Goal: Information Seeking & Learning: Learn about a topic

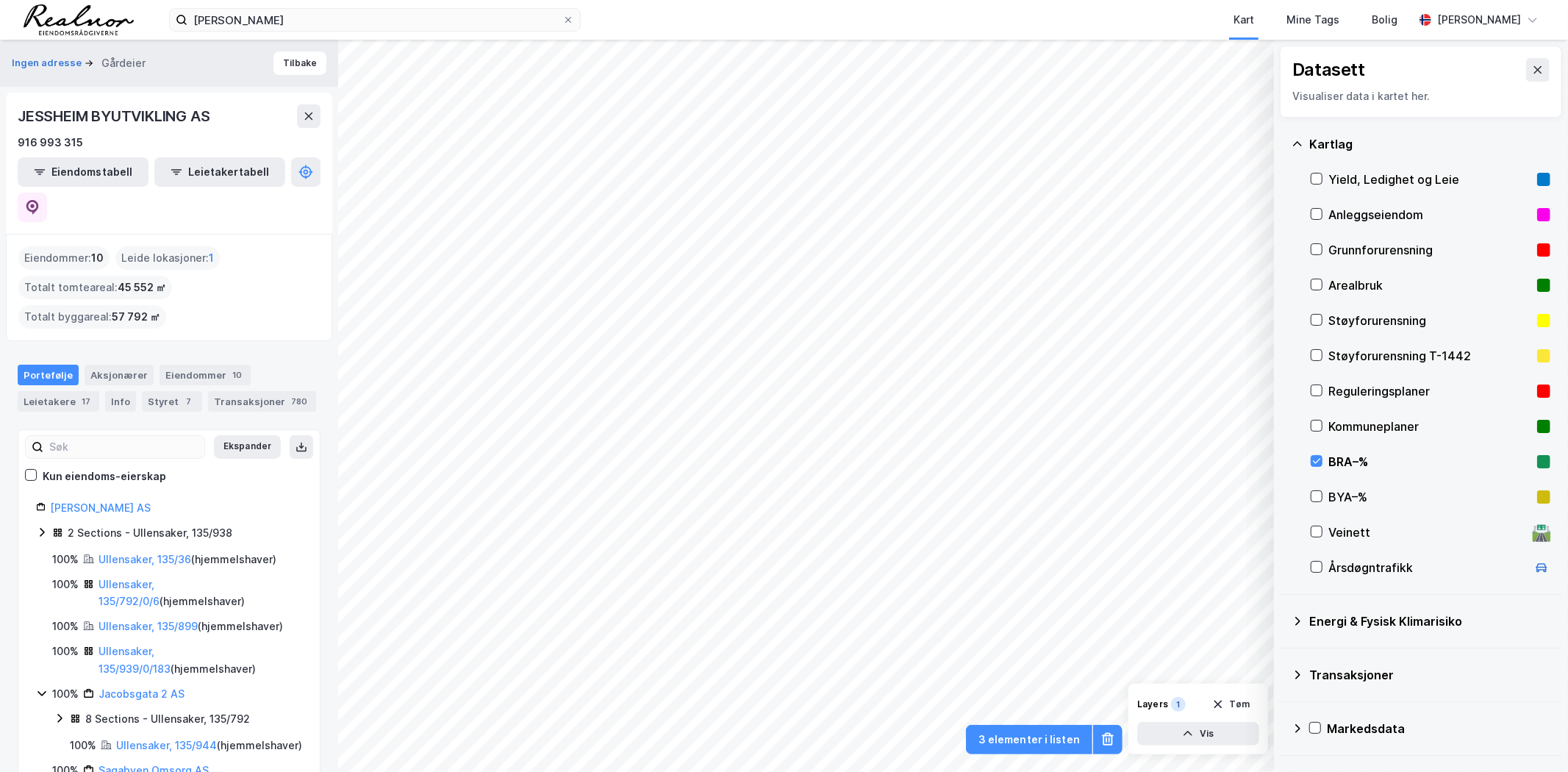
scroll to position [186, 0]
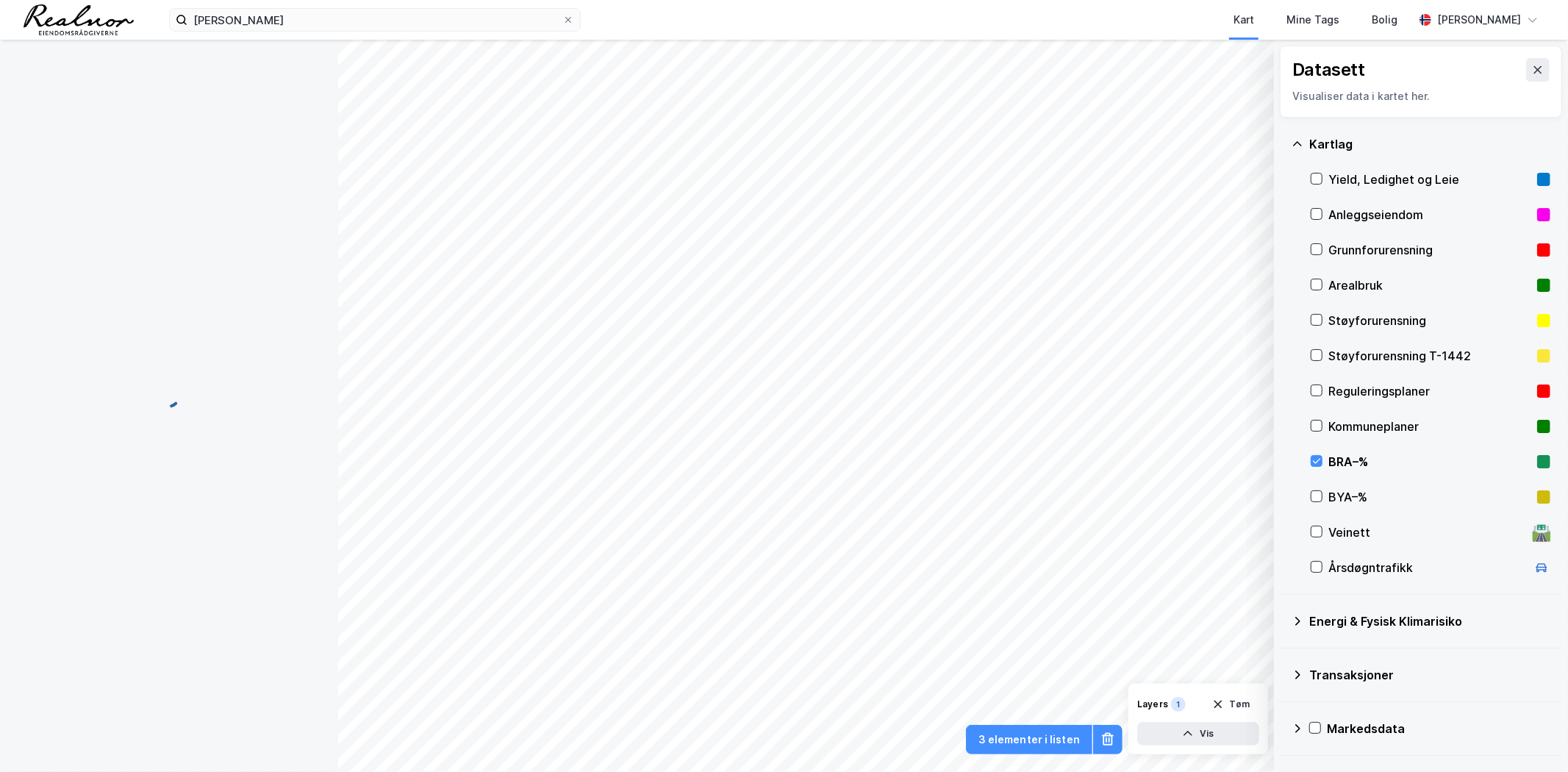
scroll to position [1, 0]
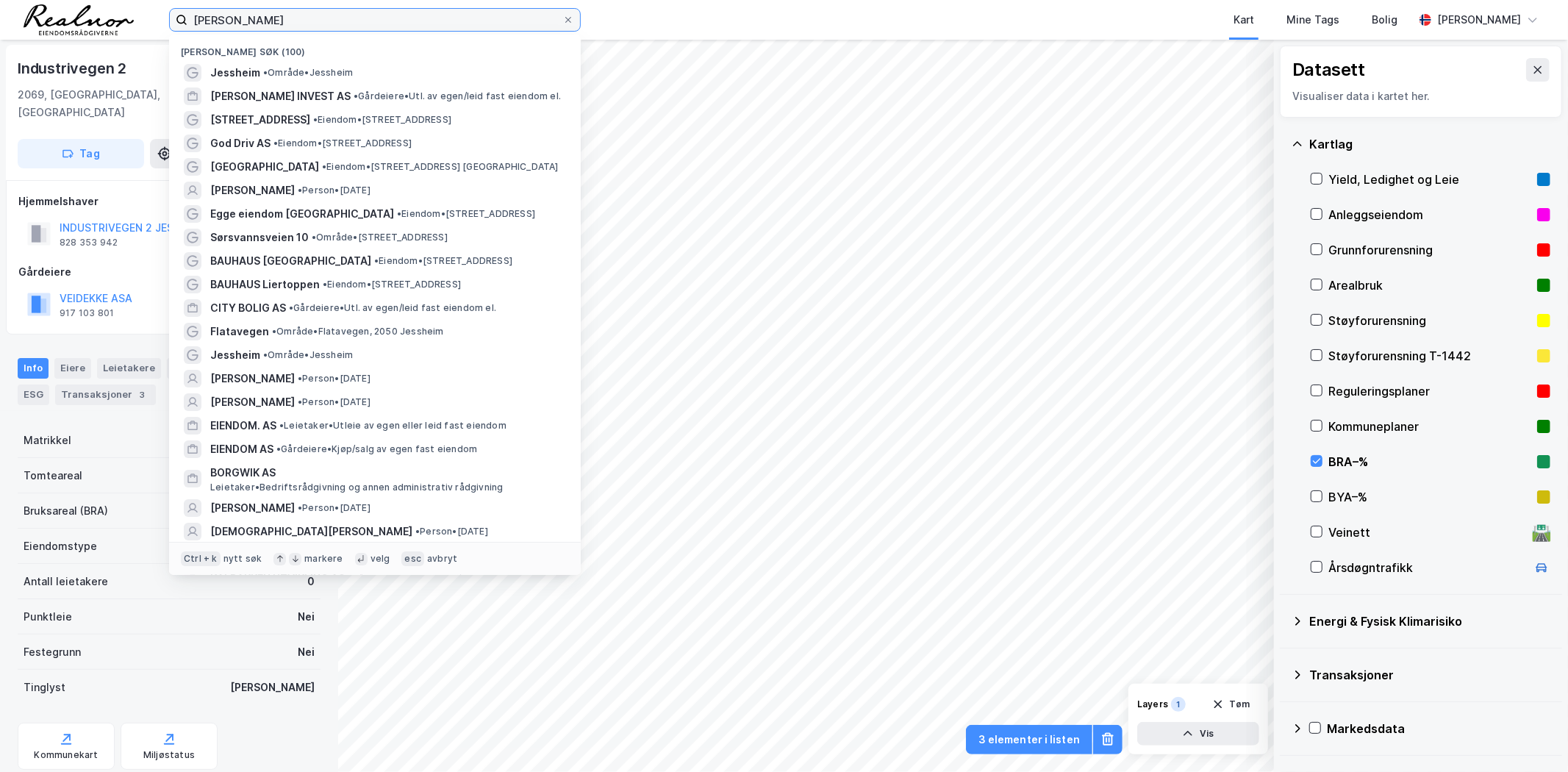
drag, startPoint x: 273, startPoint y: 15, endPoint x: 175, endPoint y: 25, distance: 98.5
click at [175, 25] on label "[PERSON_NAME]" at bounding box center [375, 20] width 412 height 24
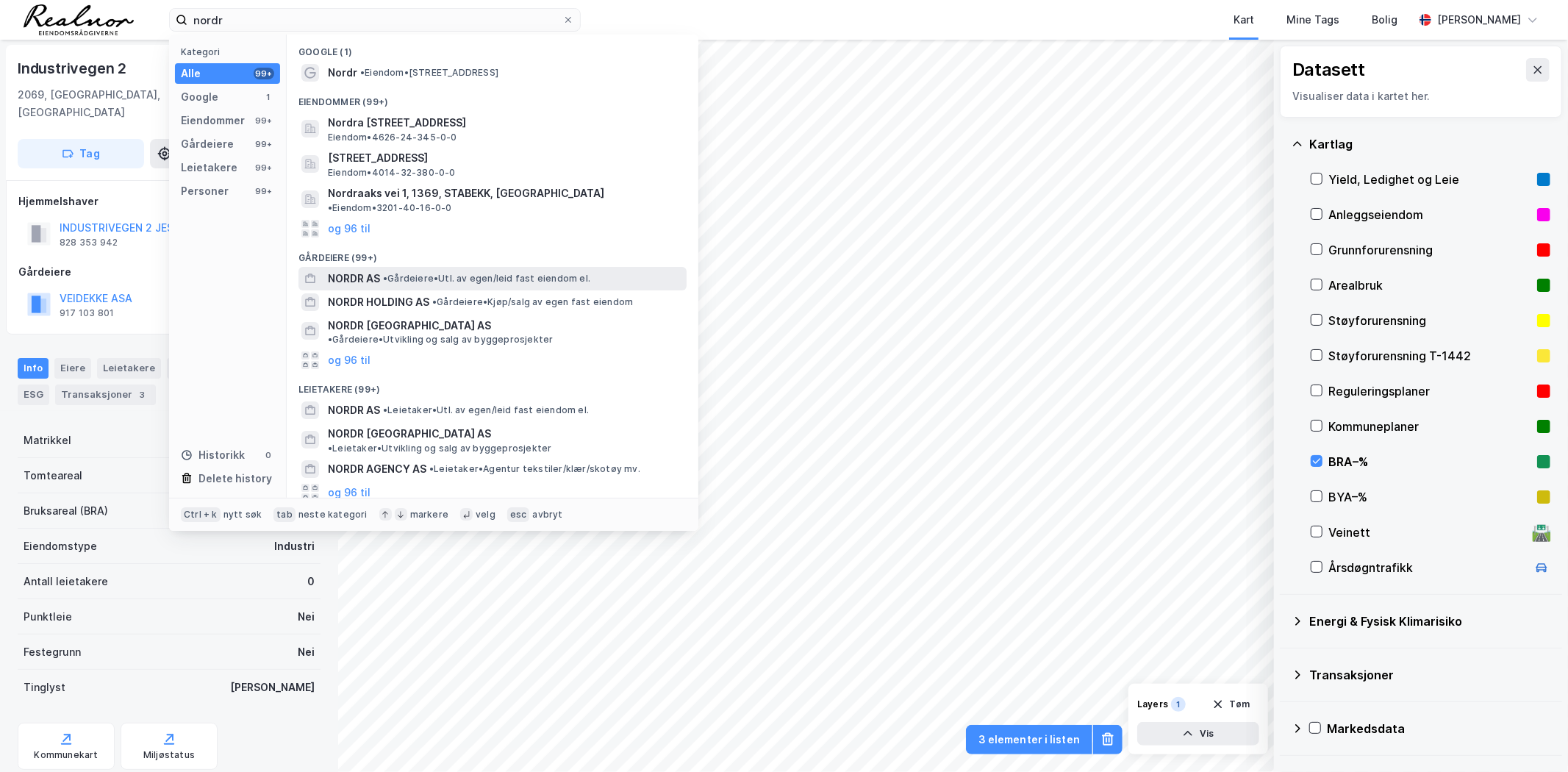
click at [513, 273] on span "• Gårdeiere • Utl. av egen/leid fast eiendom el." at bounding box center [486, 278] width 207 height 12
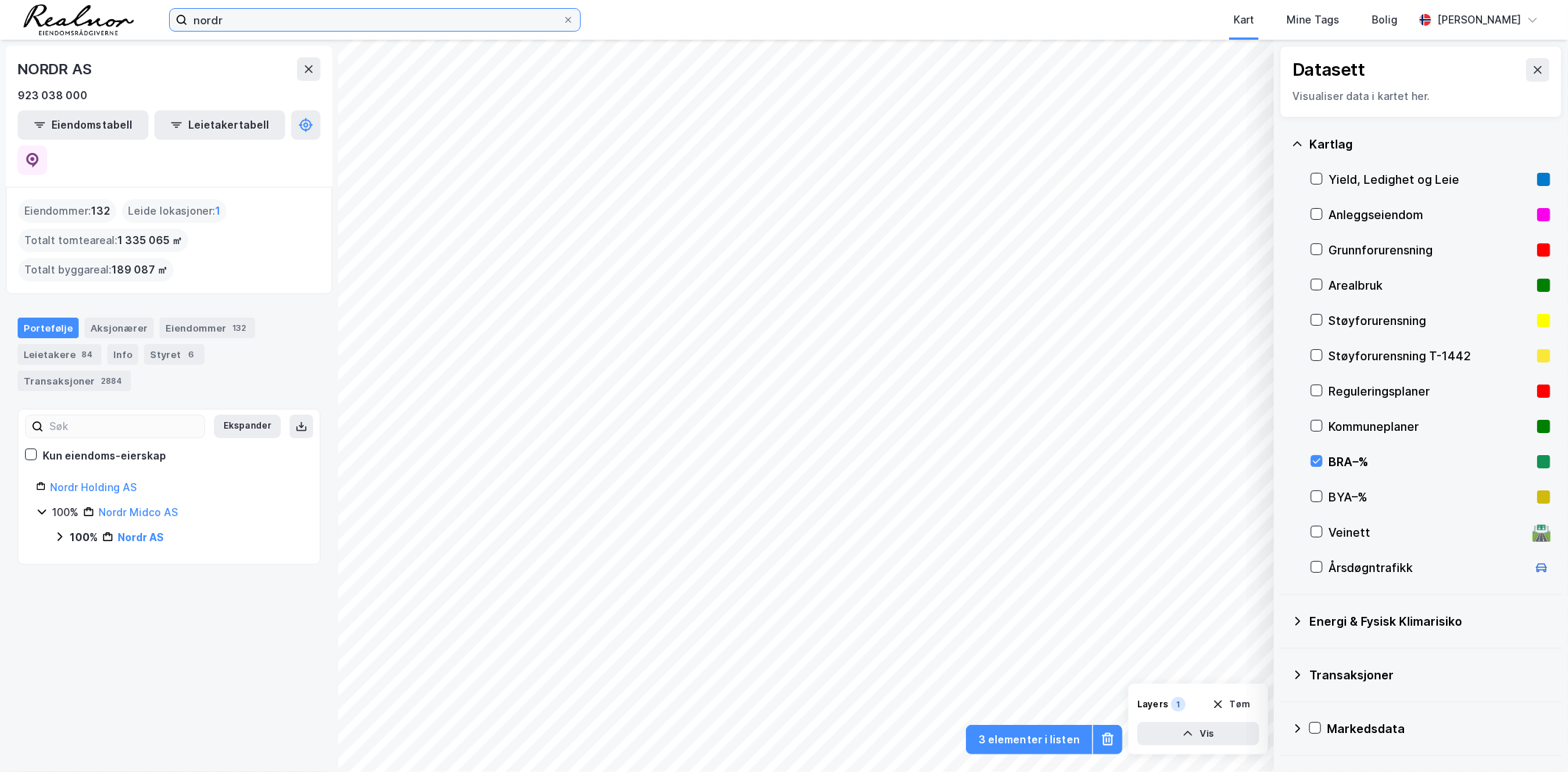
click at [391, 25] on input "nordr" at bounding box center [375, 20] width 375 height 22
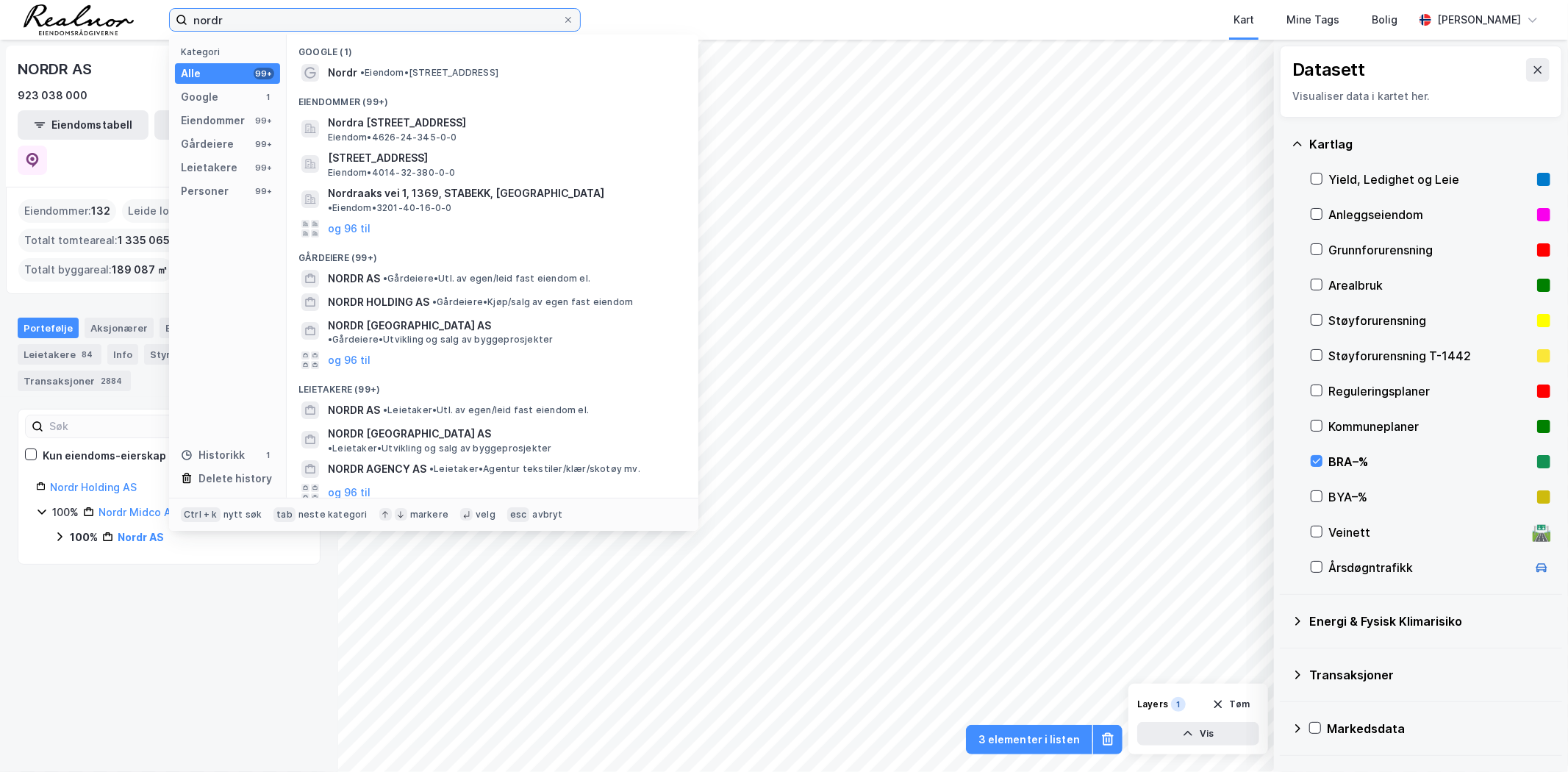
click at [391, 25] on input "nordr" at bounding box center [375, 20] width 375 height 22
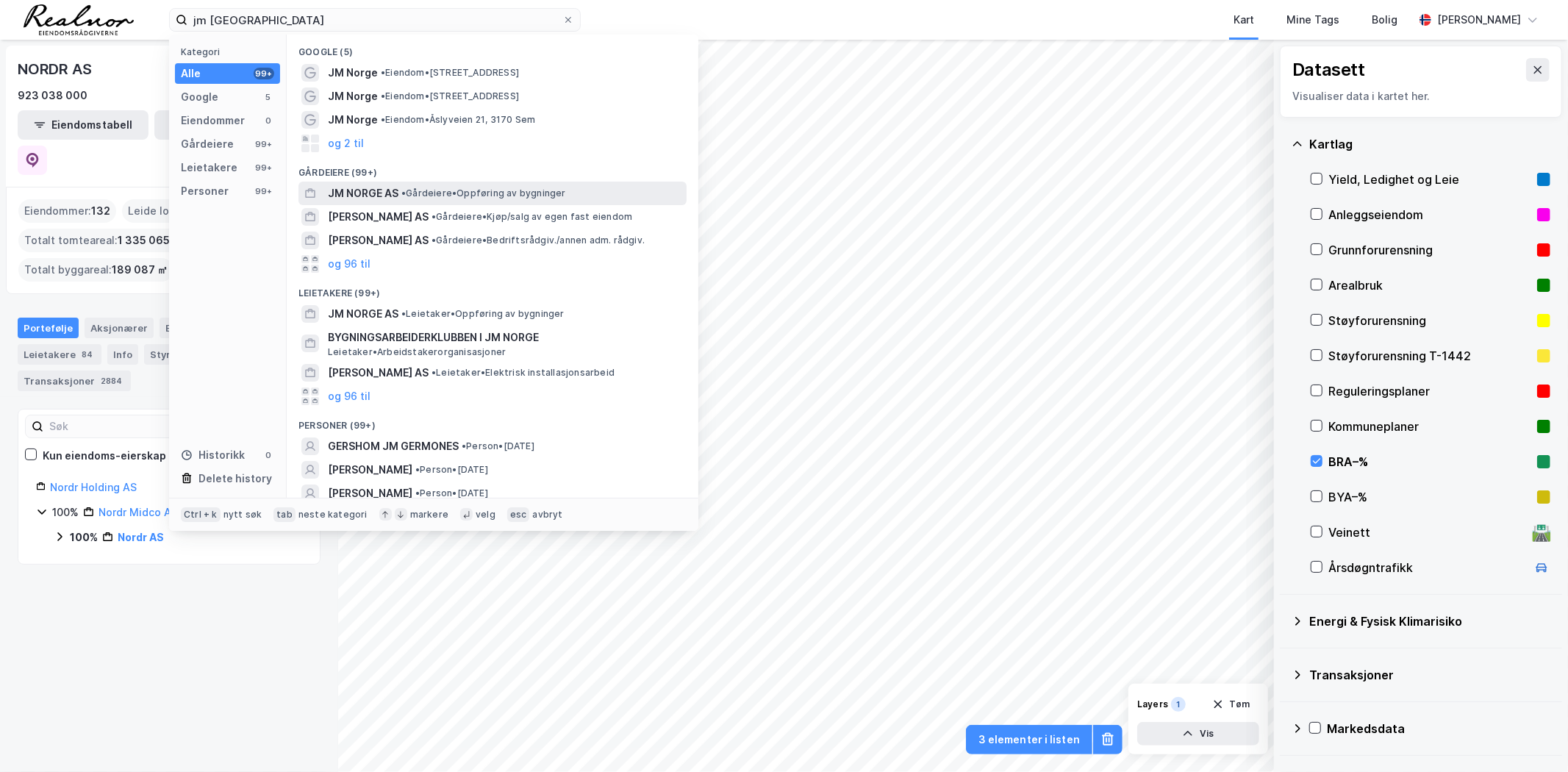
click at [434, 190] on span "• Gårdeiere • Oppføring av bygninger" at bounding box center [484, 193] width 165 height 12
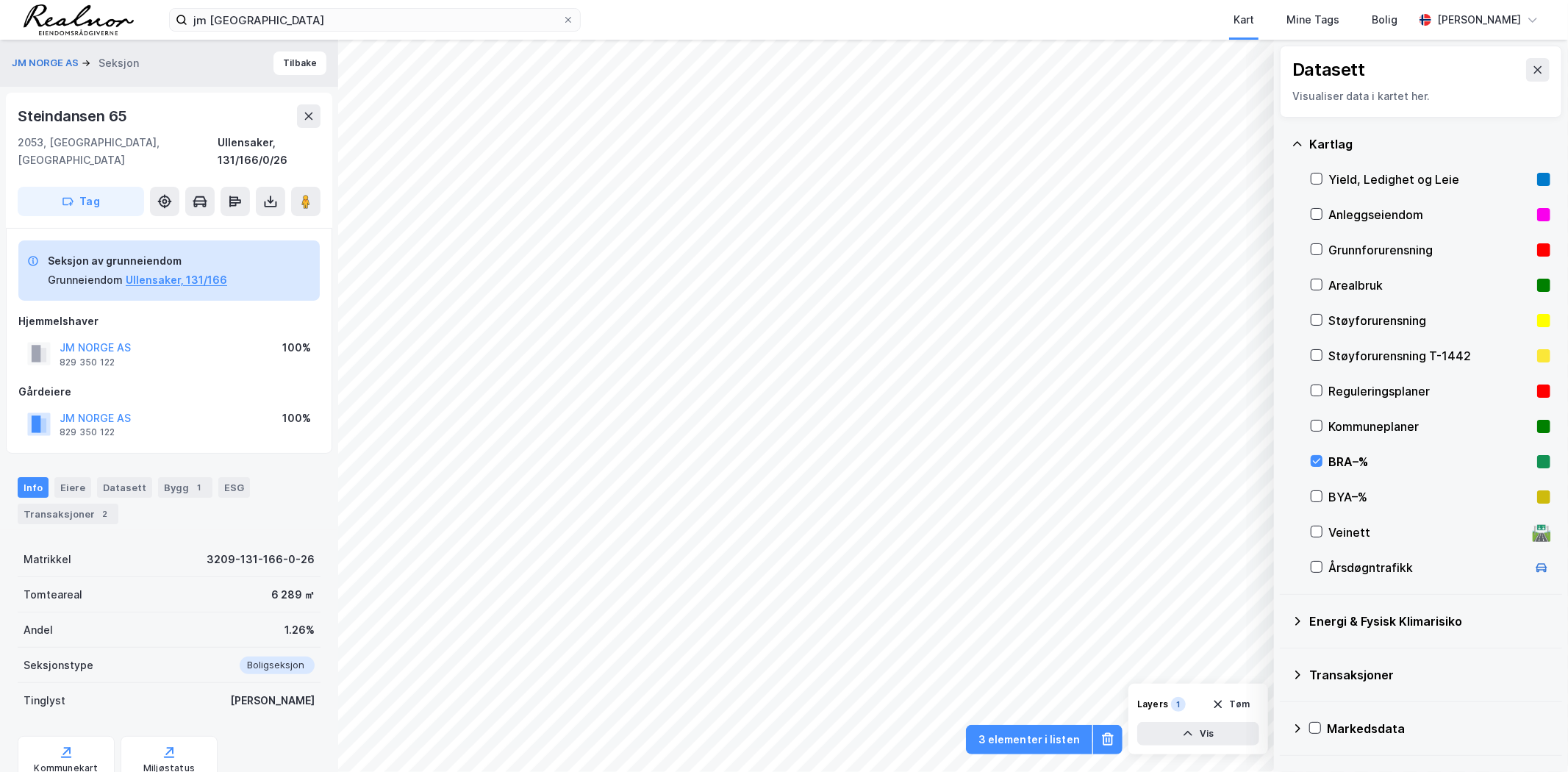
scroll to position [1, 0]
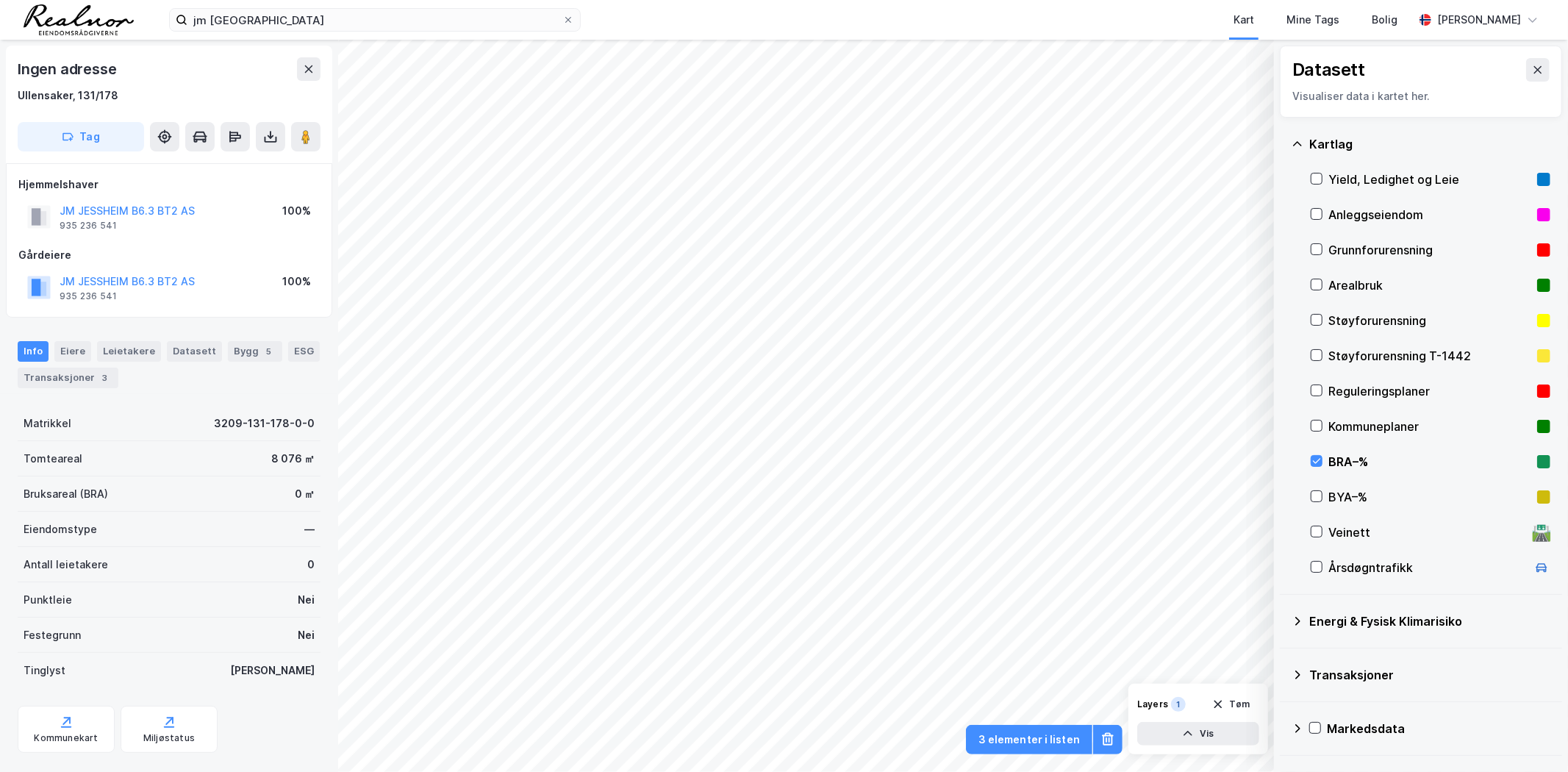
scroll to position [1, 0]
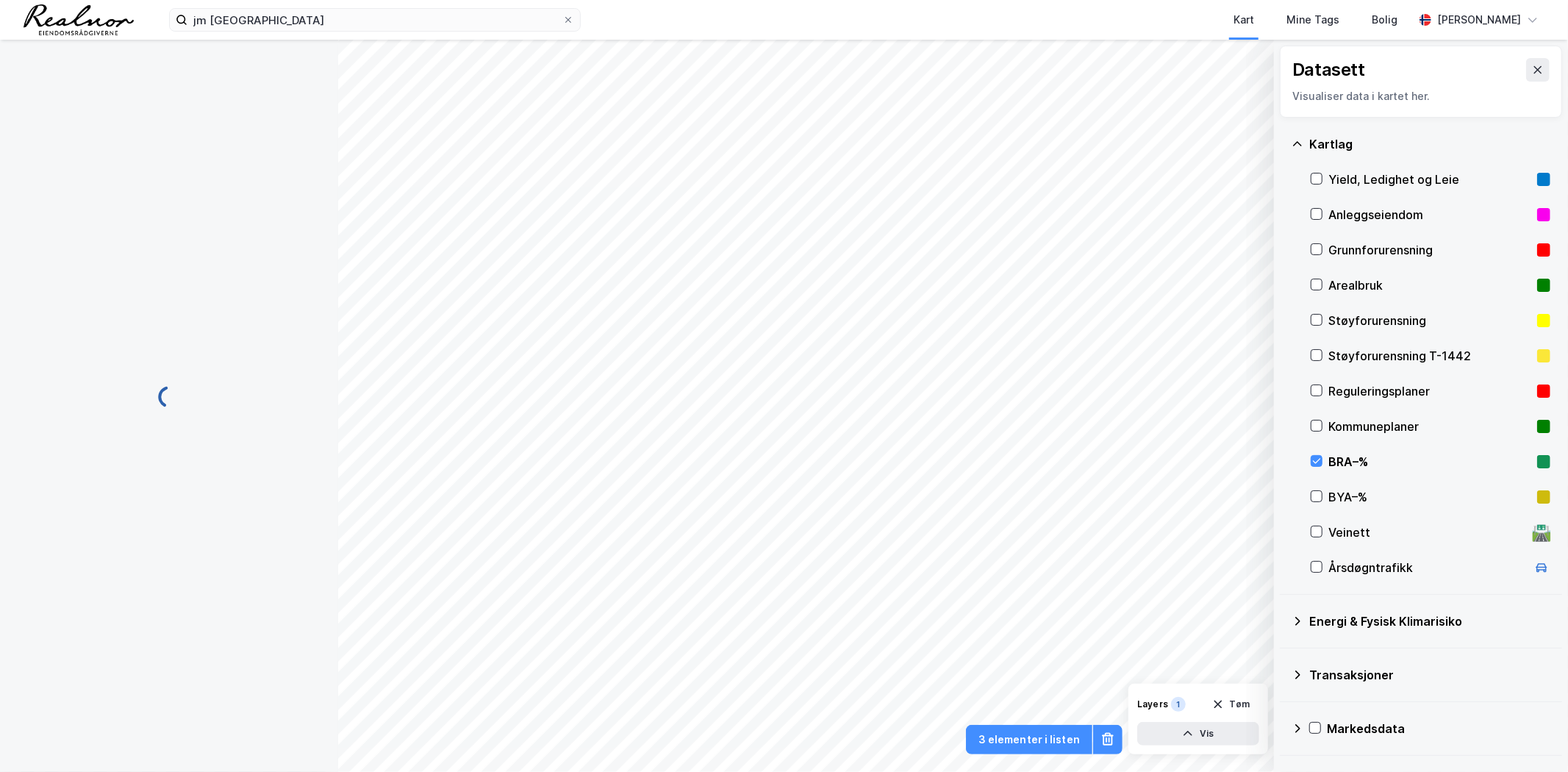
scroll to position [1, 0]
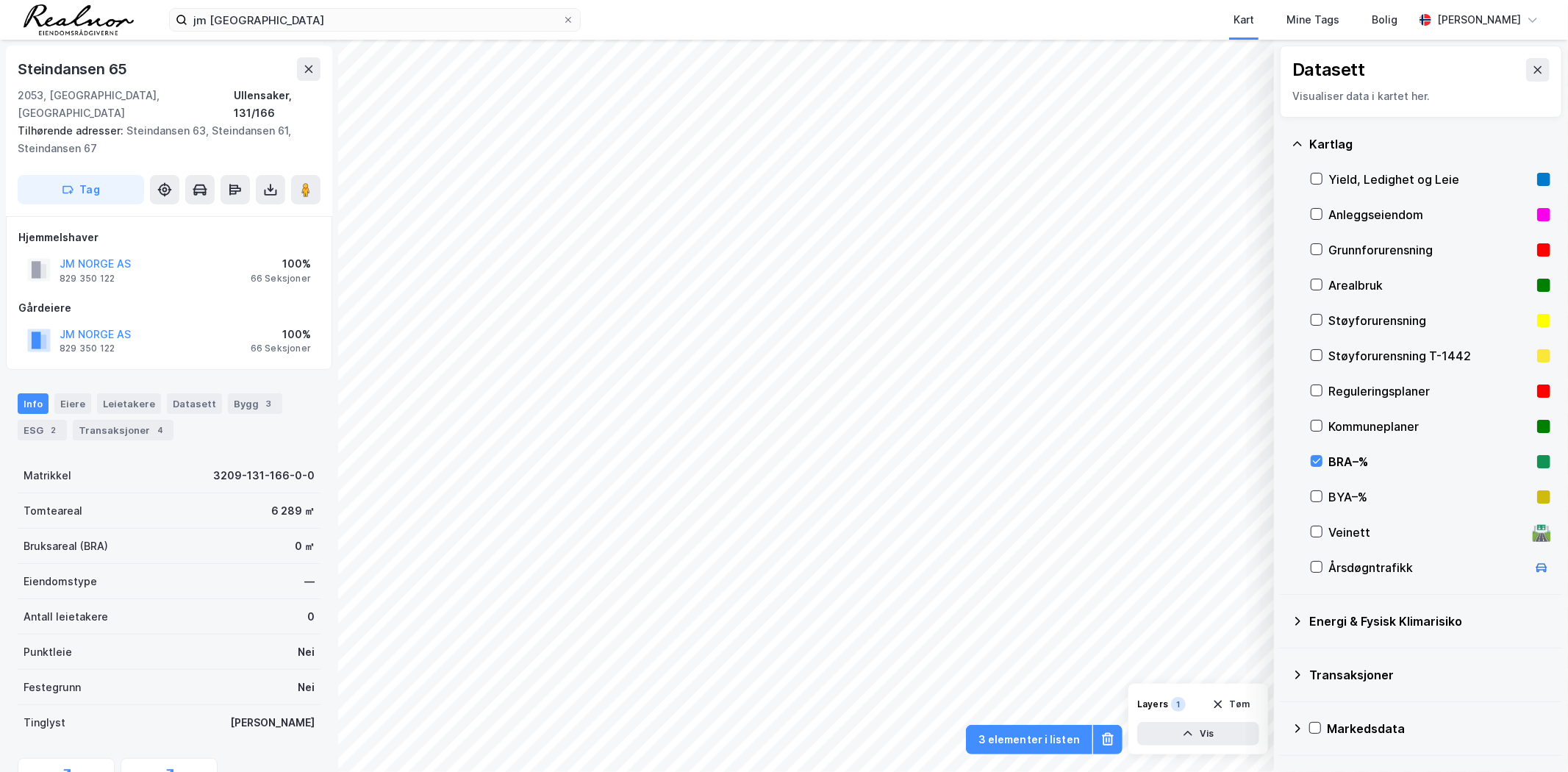
scroll to position [1, 0]
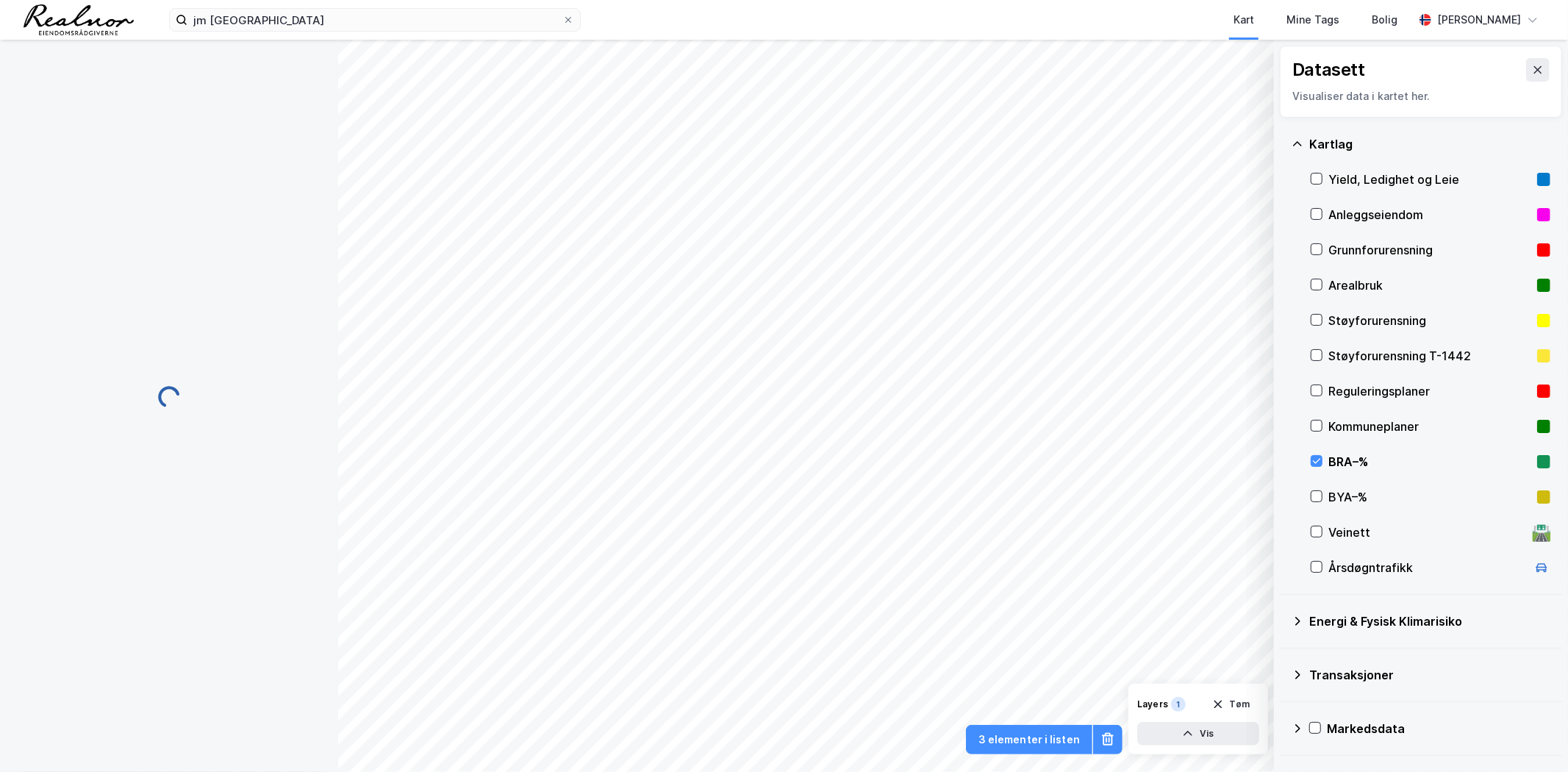
scroll to position [1, 0]
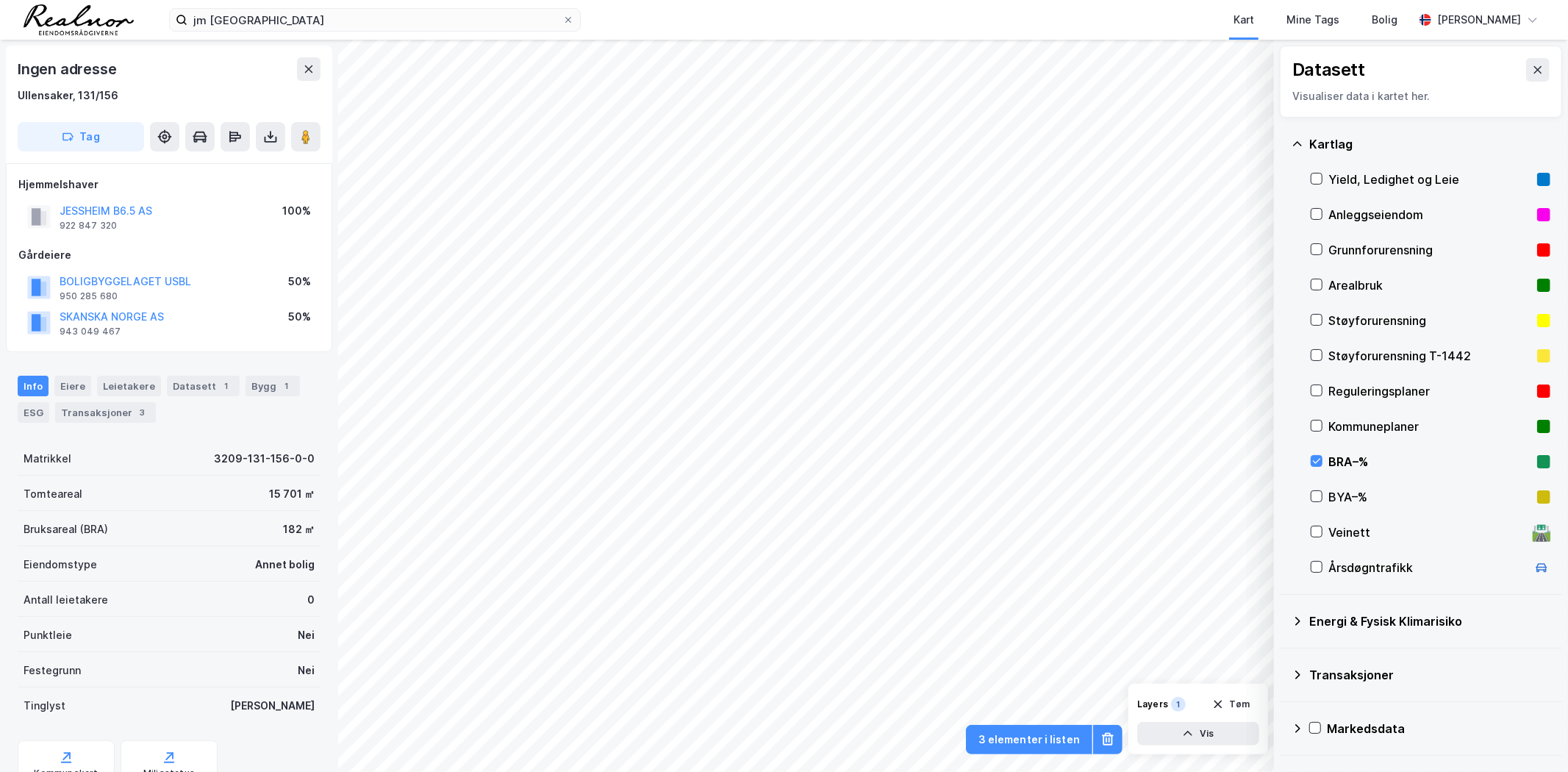
scroll to position [1, 0]
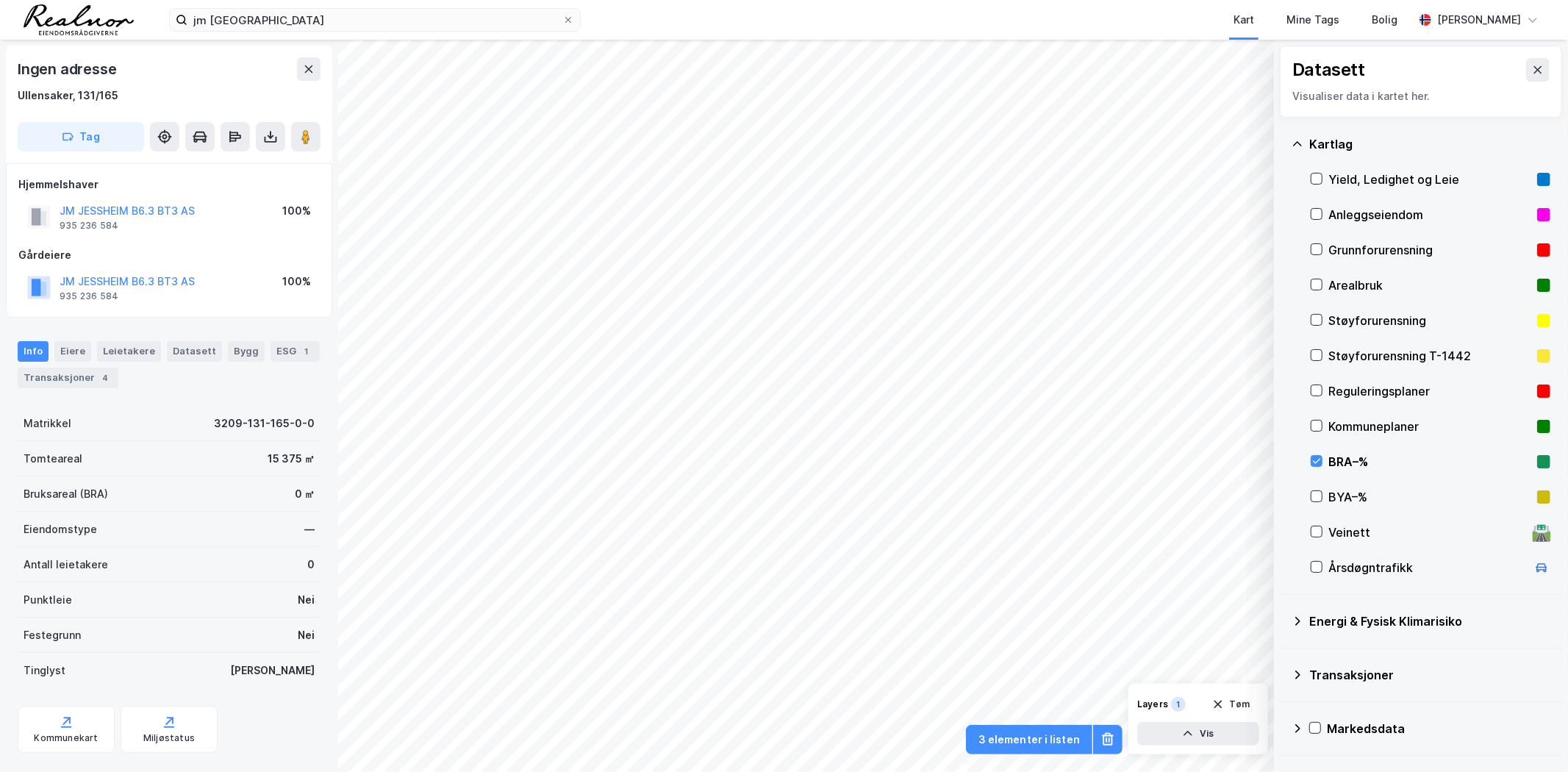
scroll to position [1, 0]
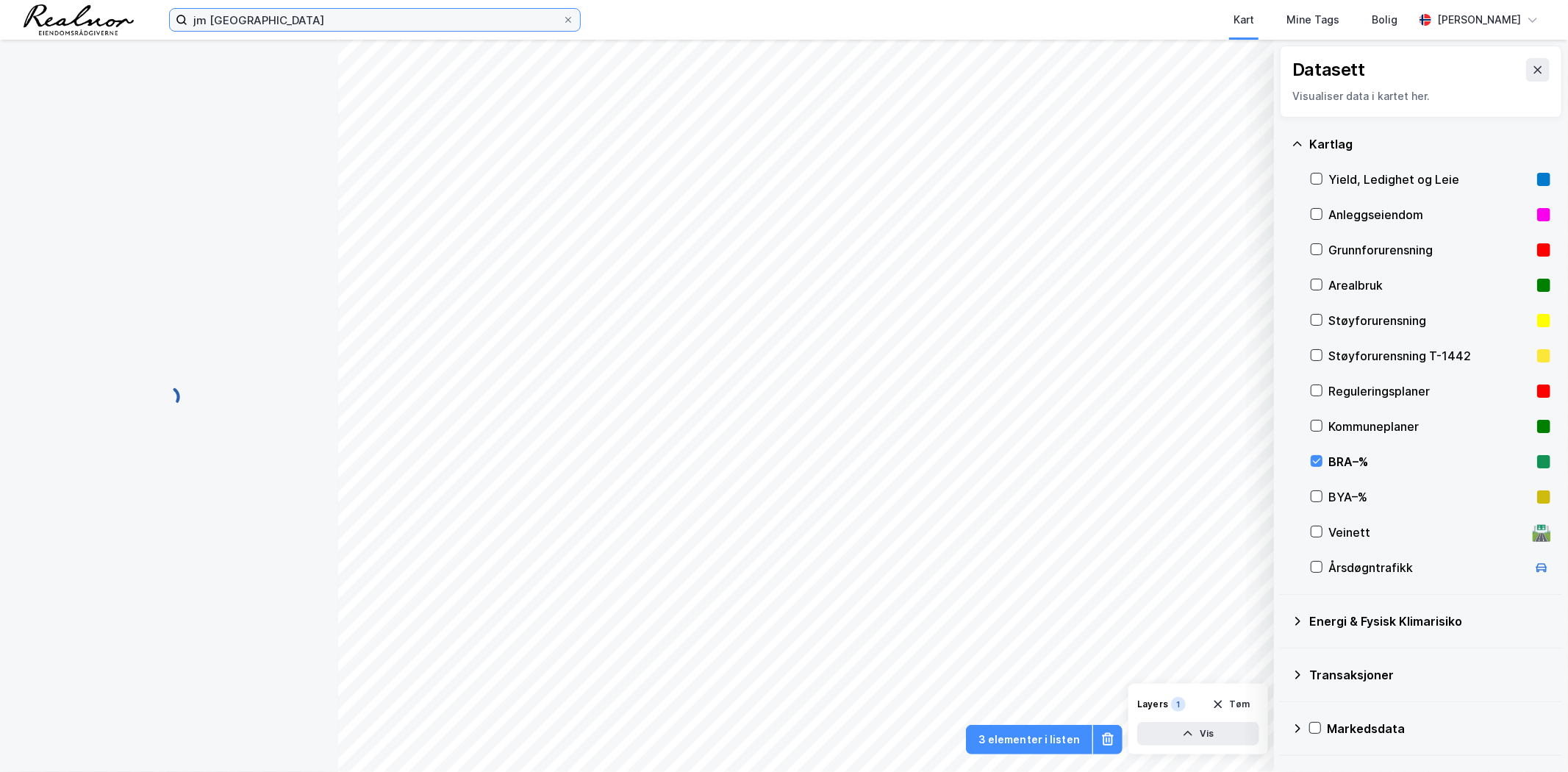
click at [271, 16] on input "jm [GEOGRAPHIC_DATA]" at bounding box center [375, 20] width 375 height 22
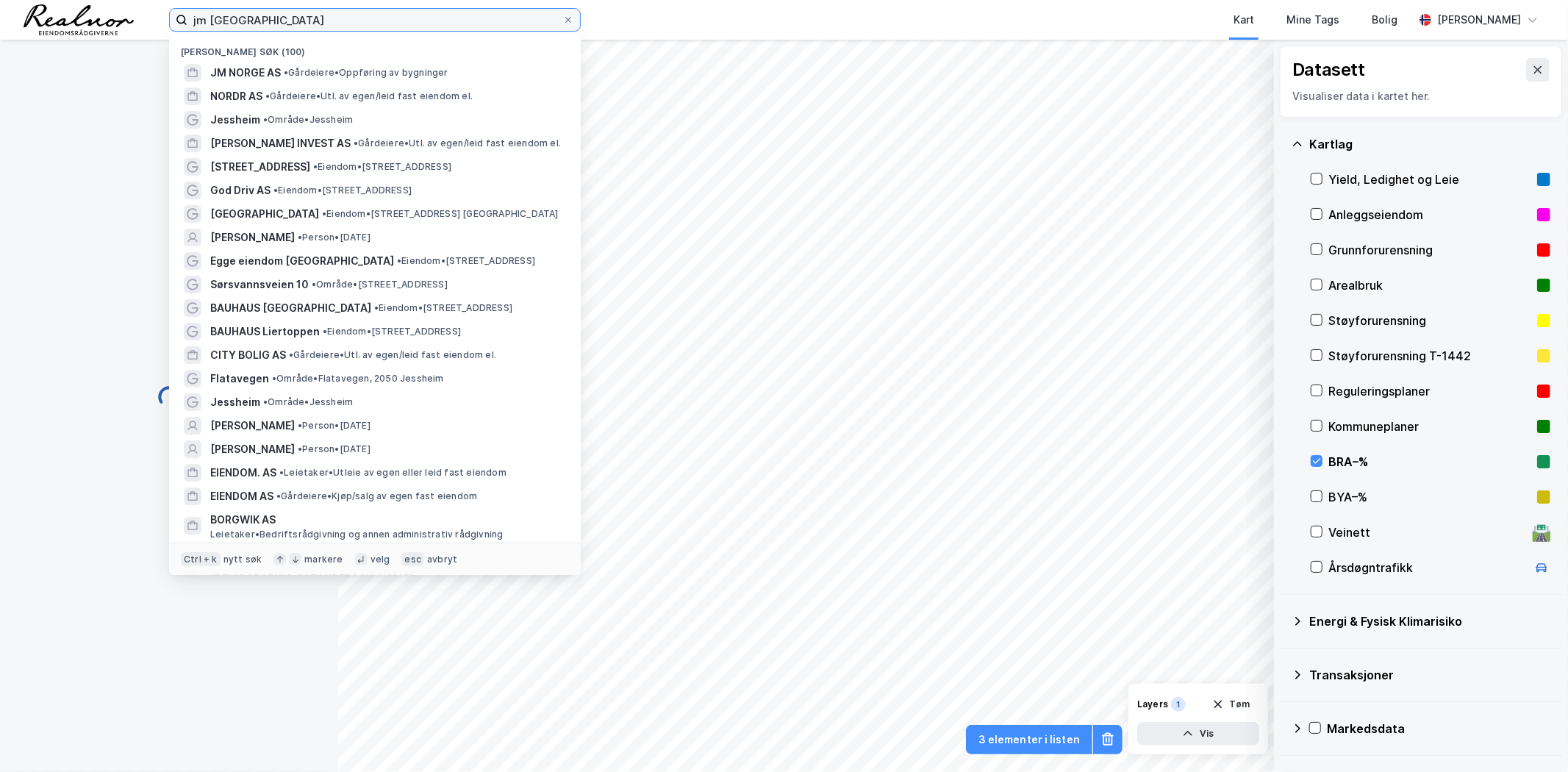
click at [269, 17] on input "jm [GEOGRAPHIC_DATA]" at bounding box center [375, 20] width 375 height 22
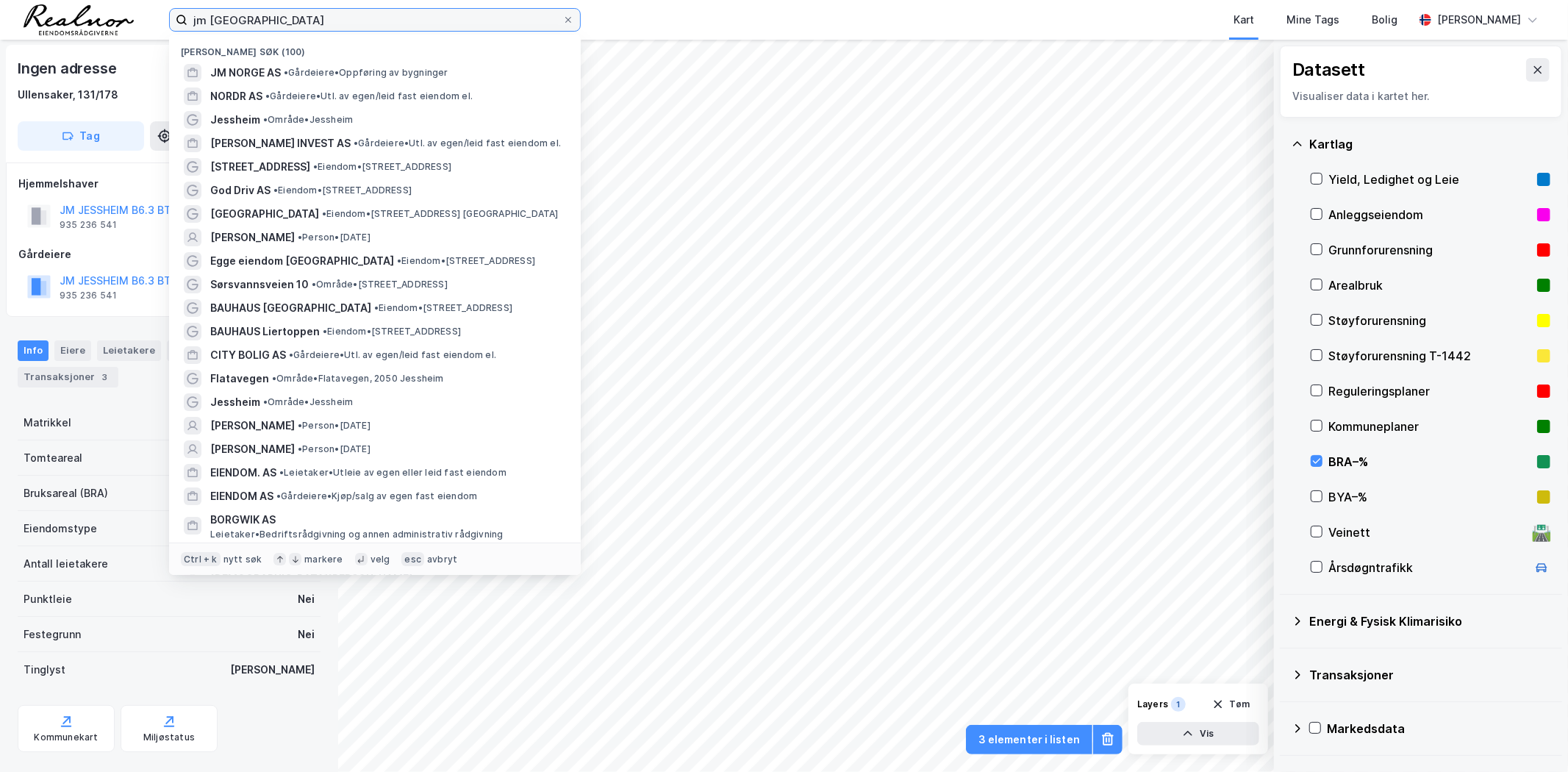
click at [269, 17] on input "jm [GEOGRAPHIC_DATA]" at bounding box center [375, 20] width 375 height 22
paste input "[PERSON_NAME] AS"
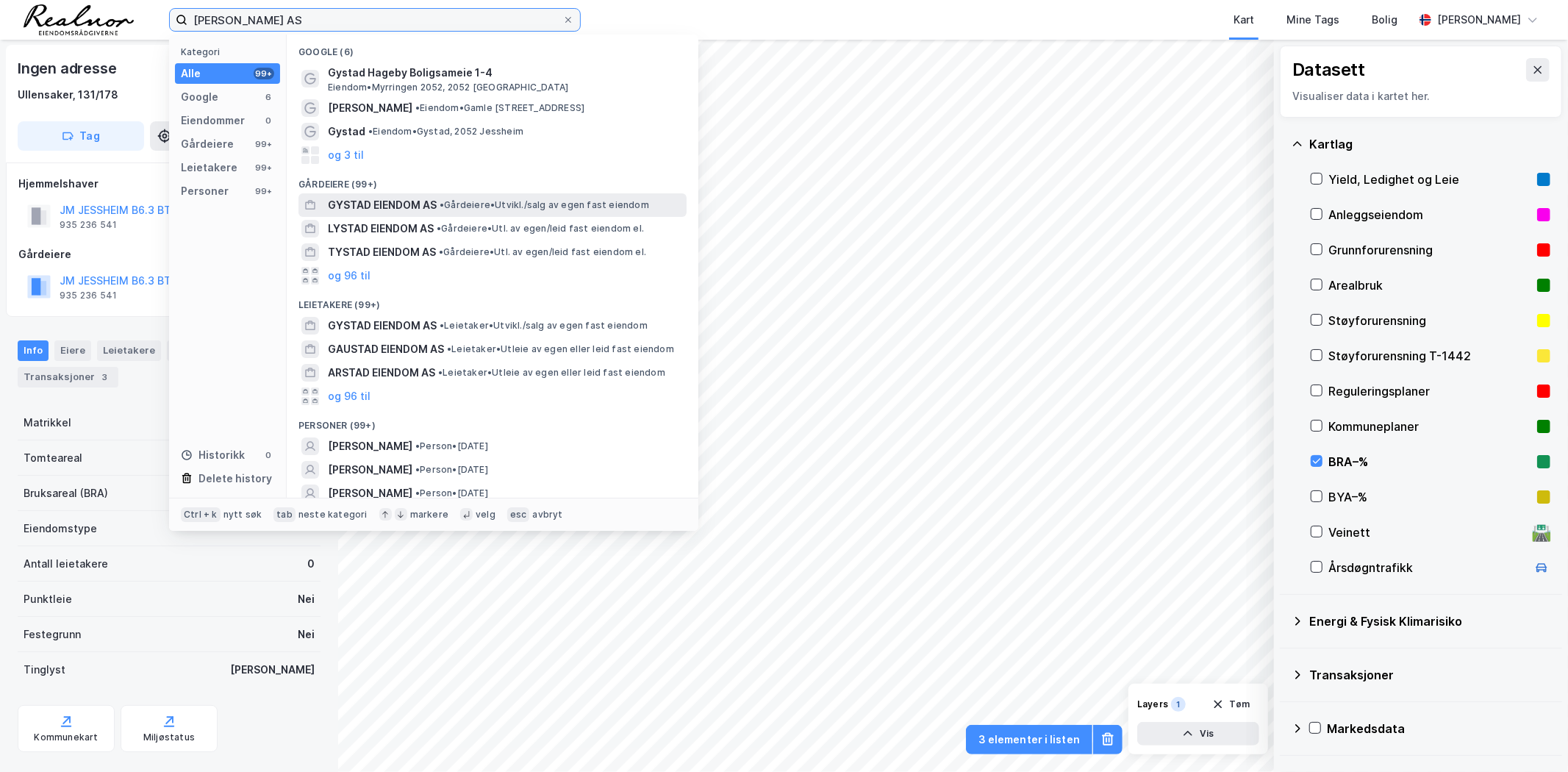
type input "[PERSON_NAME] AS"
click at [416, 201] on span "GYSTAD EIENDOM AS" at bounding box center [383, 205] width 109 height 17
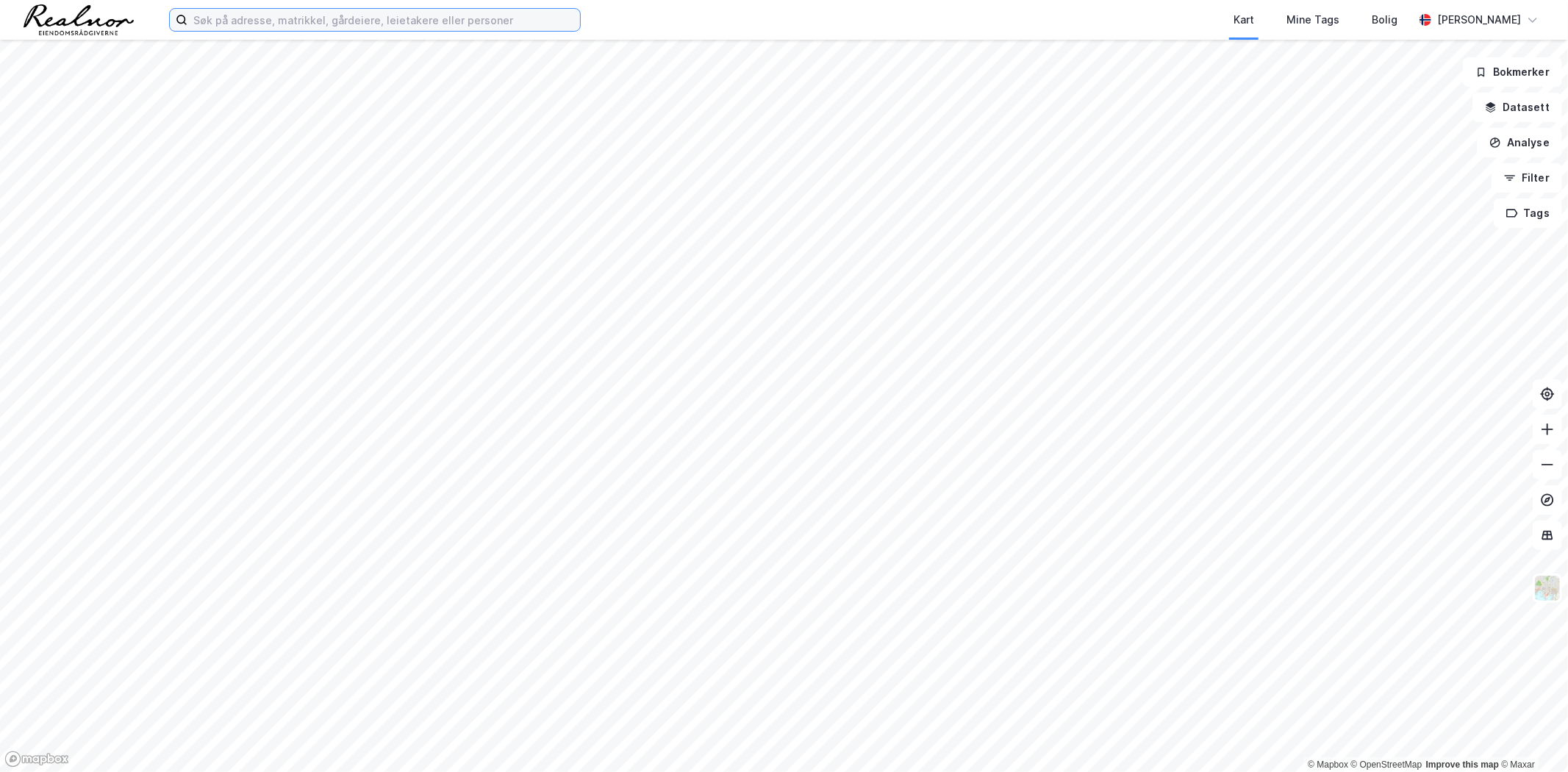
click at [464, 13] on input at bounding box center [384, 20] width 393 height 22
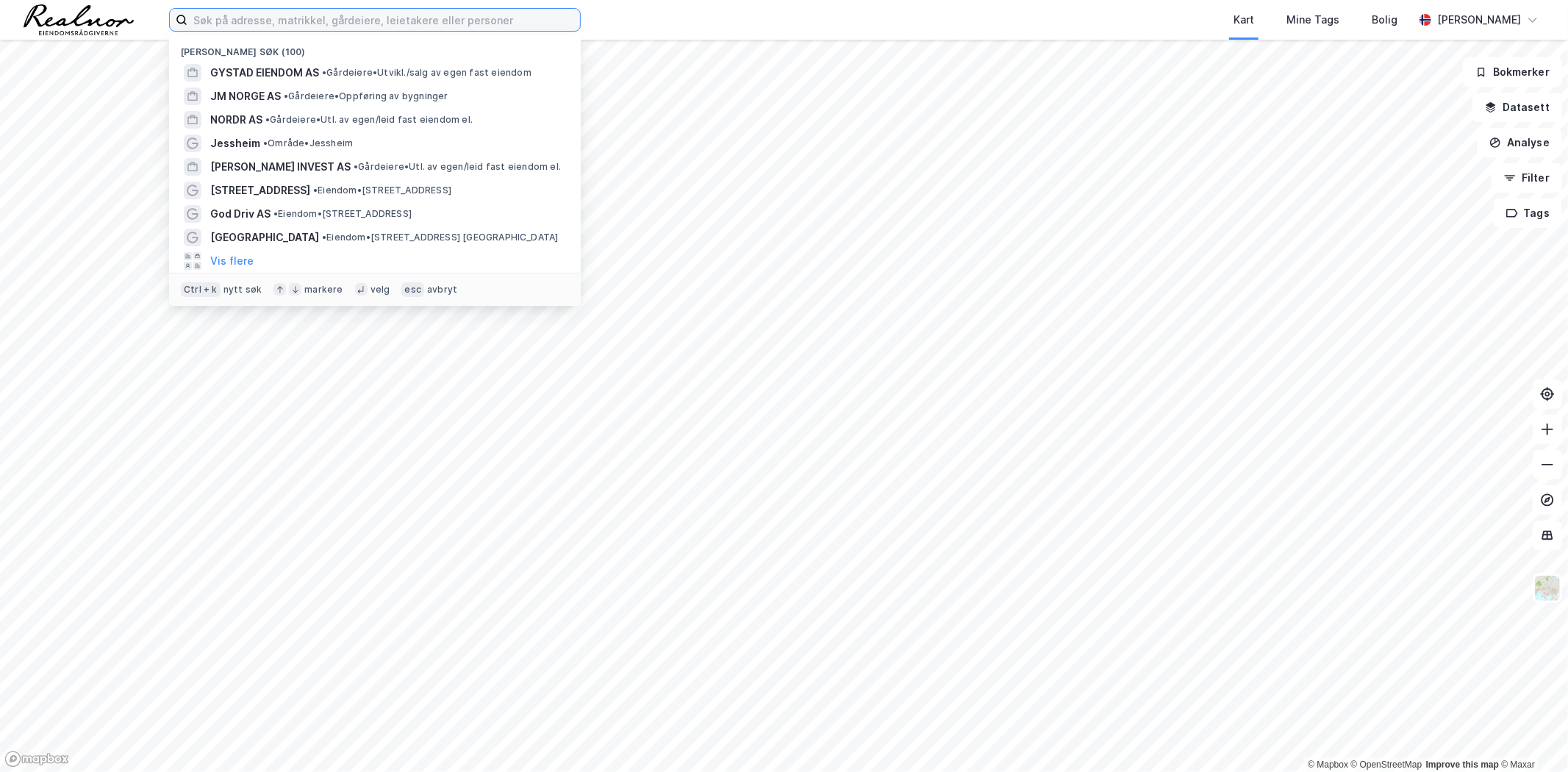
click at [305, 15] on input at bounding box center [384, 20] width 393 height 22
click at [398, 20] on input at bounding box center [384, 20] width 393 height 22
paste input "Gystad Eiendom AS,"
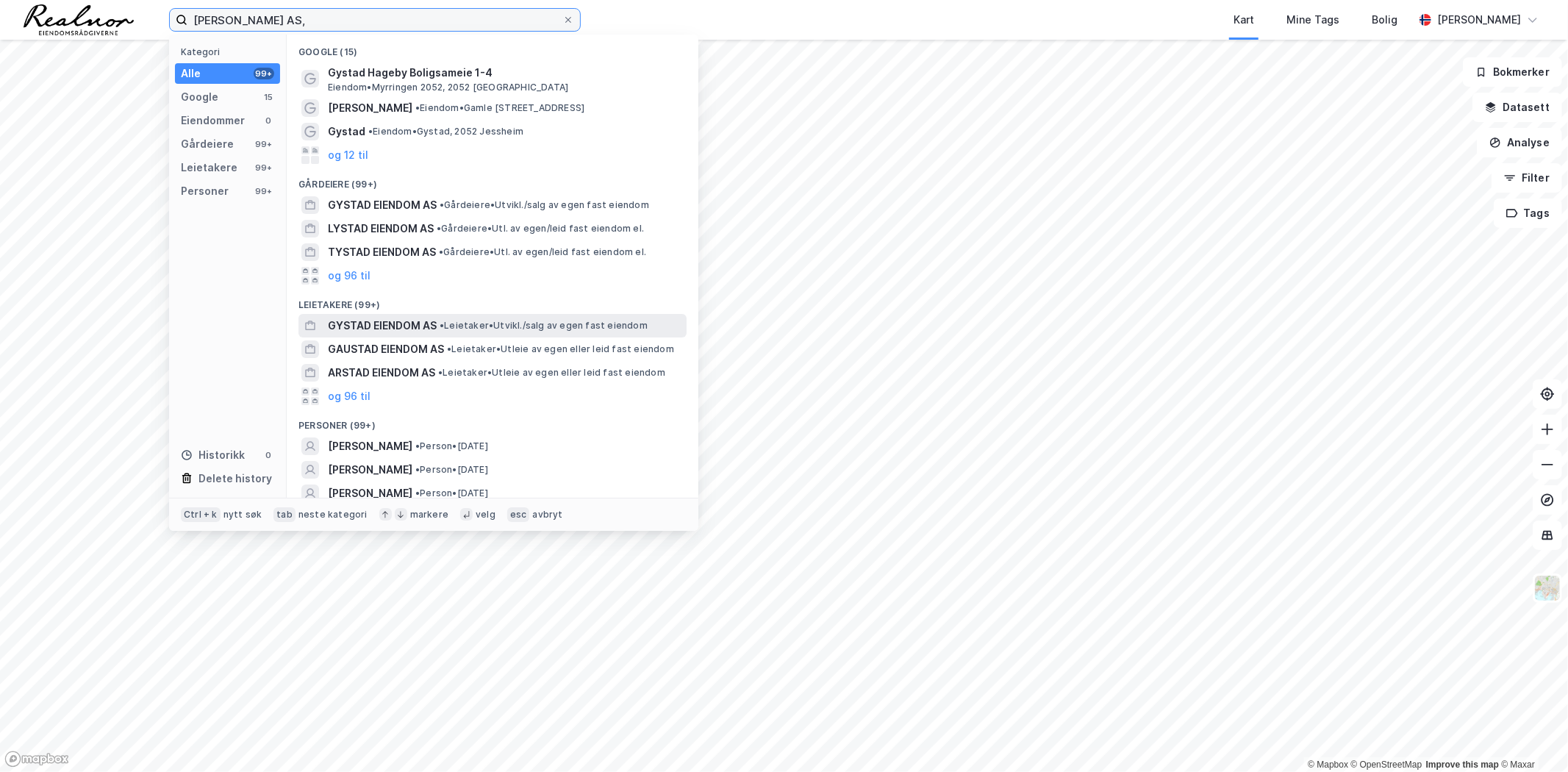
type input "Gystad Eiendom AS,"
click at [494, 320] on span "• Leietaker • Utvikl./salg av egen fast eiendom" at bounding box center [544, 326] width 208 height 12
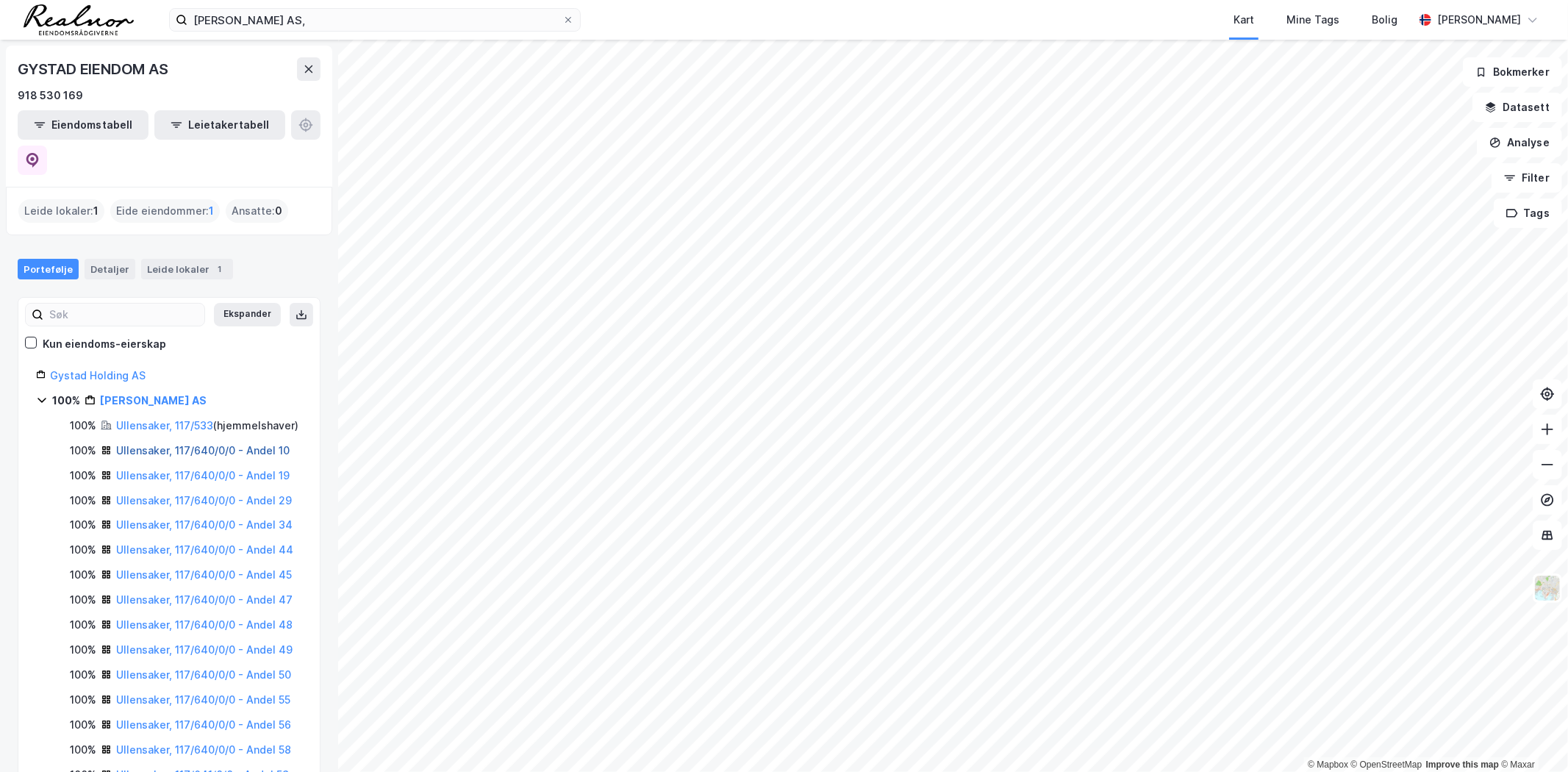
click at [211, 445] on link "Ullensaker, 117/640/0/0 - Andel 10" at bounding box center [203, 451] width 174 height 13
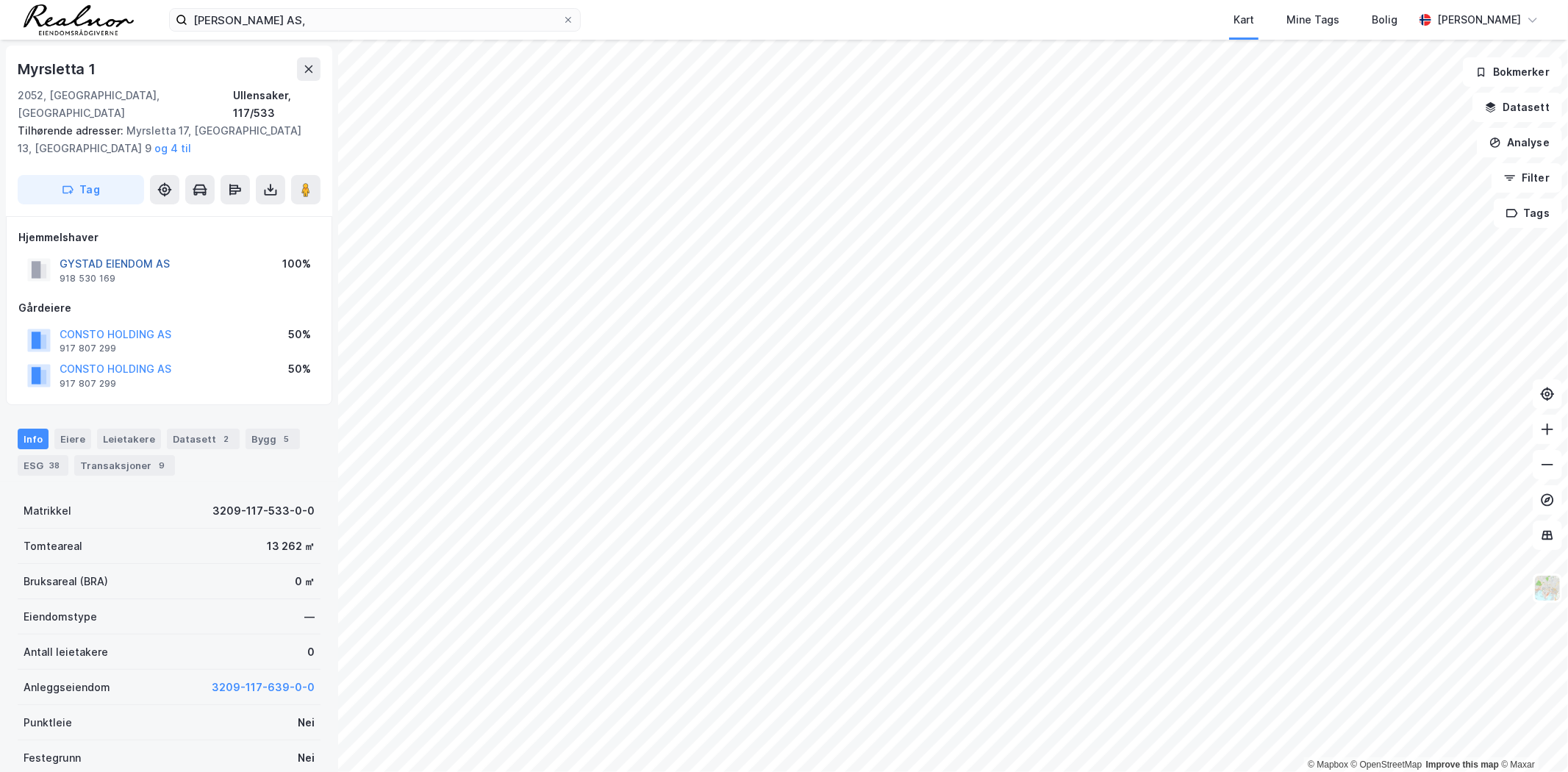
click at [0, 0] on button "GYSTAD EIENDOM AS" at bounding box center [0, 0] width 0 height 0
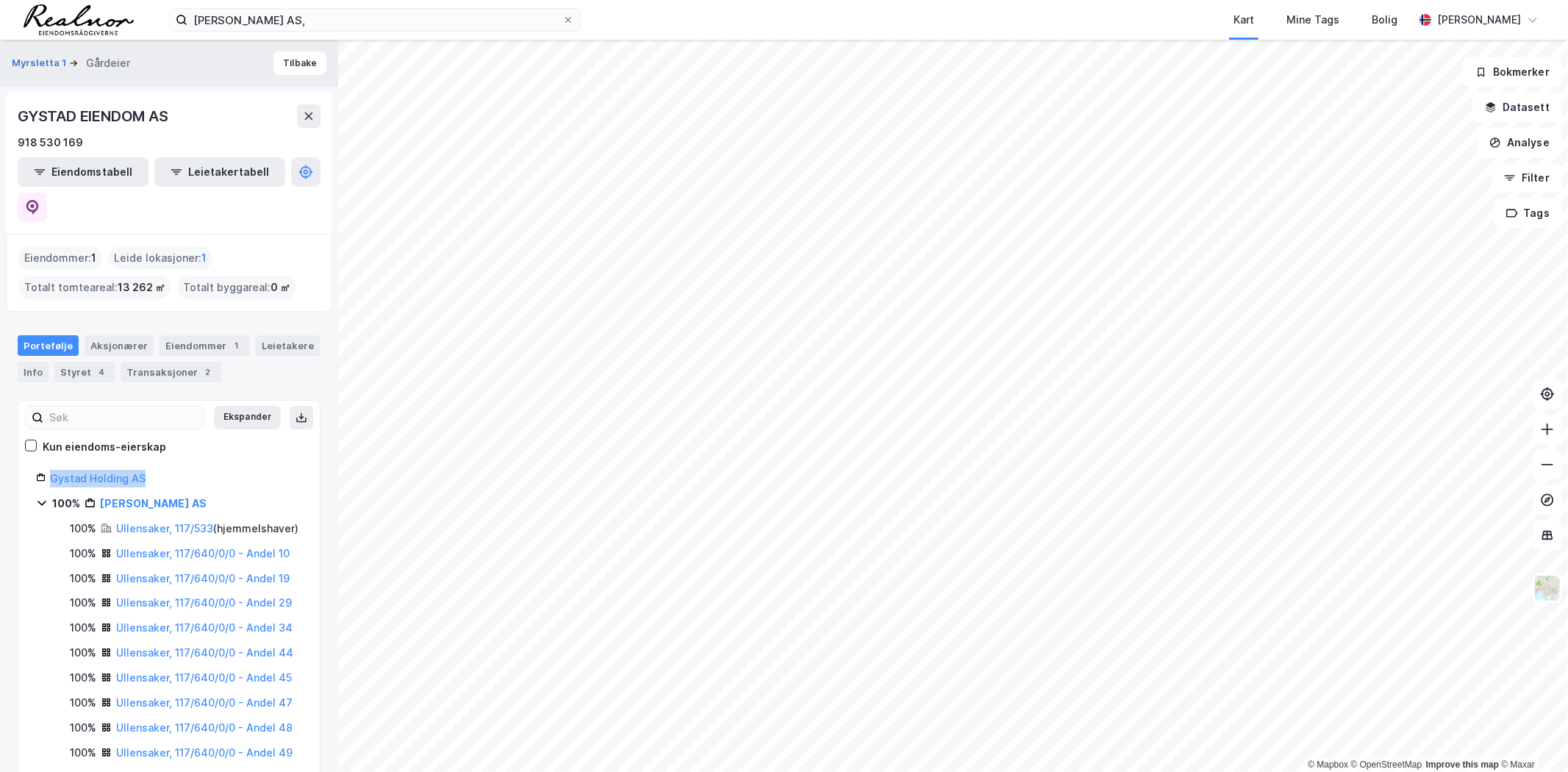
drag, startPoint x: 164, startPoint y: 444, endPoint x: 49, endPoint y: 449, distance: 115.1
click at [50, 470] on div "Gystad Holding AS" at bounding box center [175, 478] width 252 height 17
click at [134, 497] on link "[PERSON_NAME] AS" at bounding box center [153, 504] width 106 height 13
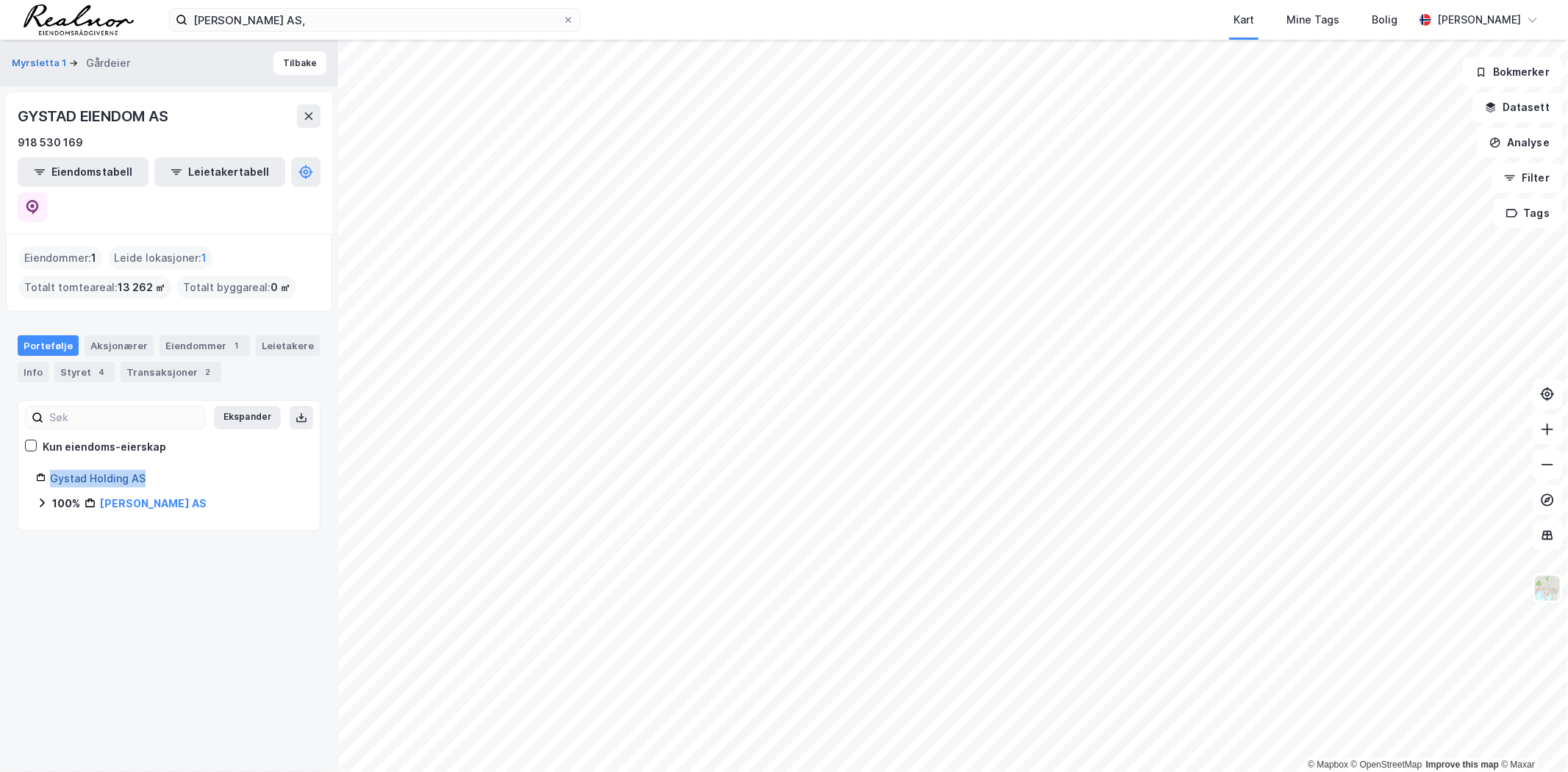
click at [83, 472] on link "Gystad Holding AS" at bounding box center [97, 478] width 95 height 13
click at [40, 200] on icon at bounding box center [32, 207] width 15 height 15
